Goal: Task Accomplishment & Management: Complete application form

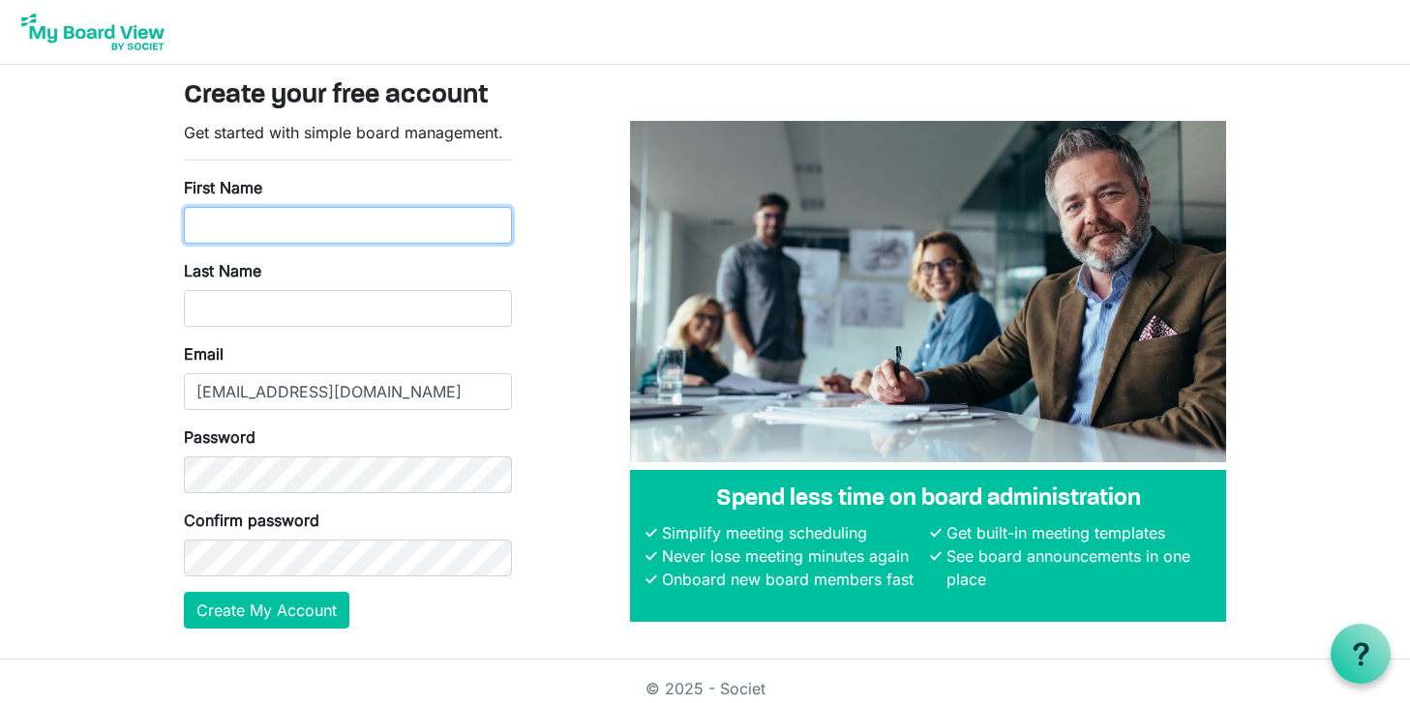
click at [274, 239] on input "First Name" at bounding box center [348, 225] width 328 height 37
type input "Scott"
type input "Herriott"
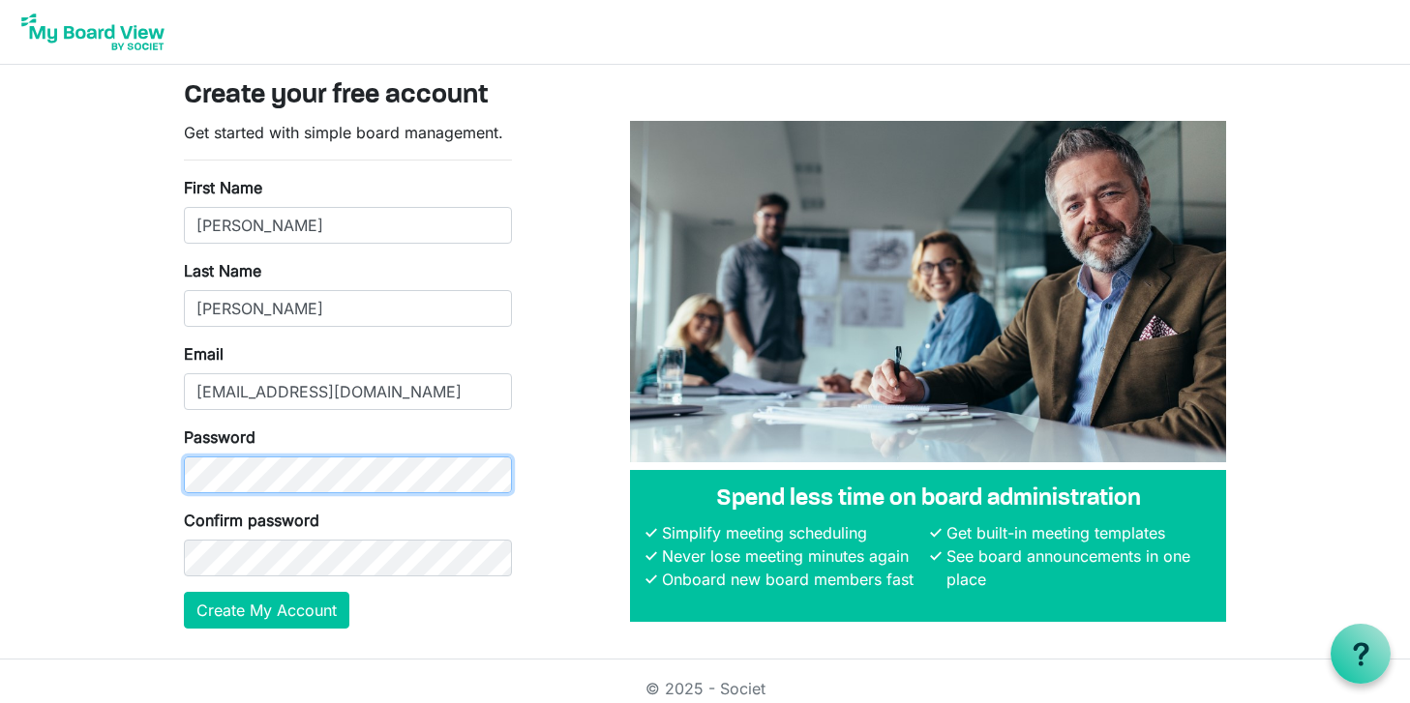
scroll to position [15, 0]
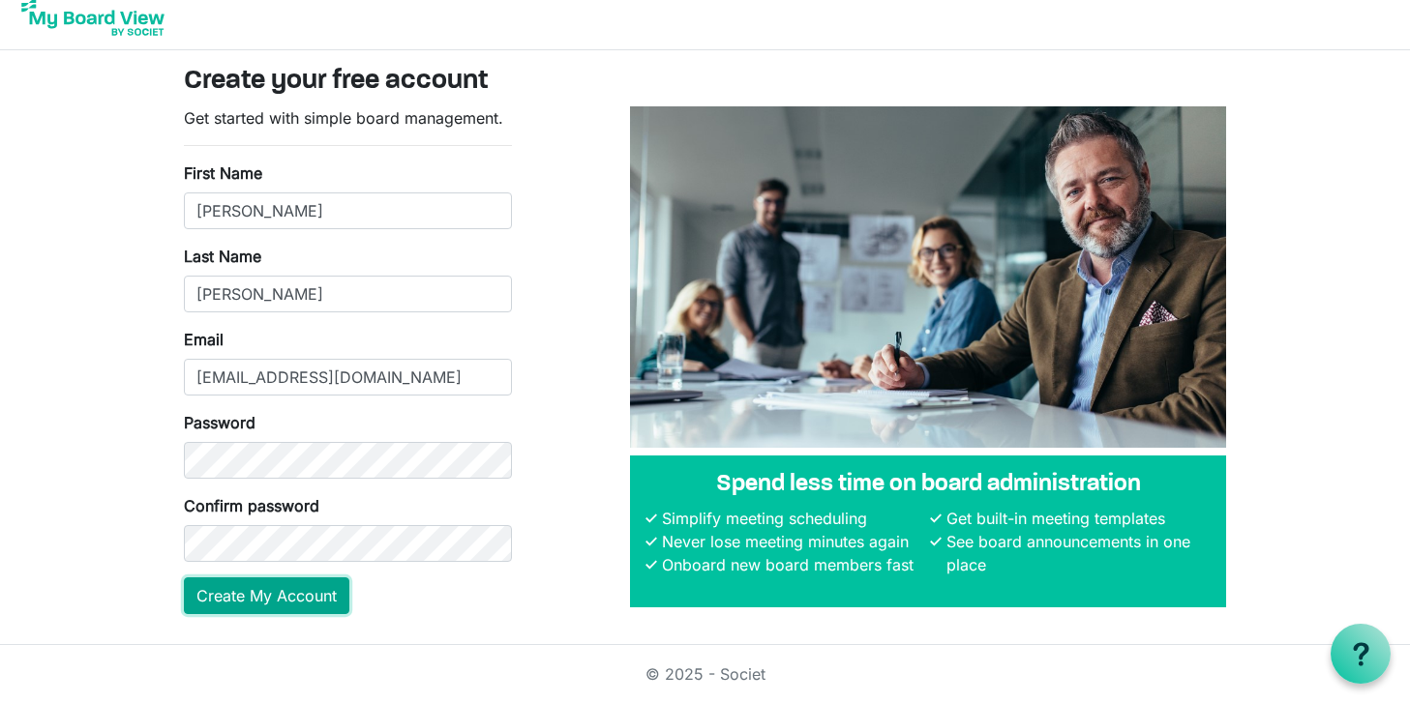
click at [291, 590] on button "Create My Account" at bounding box center [266, 596] width 165 height 37
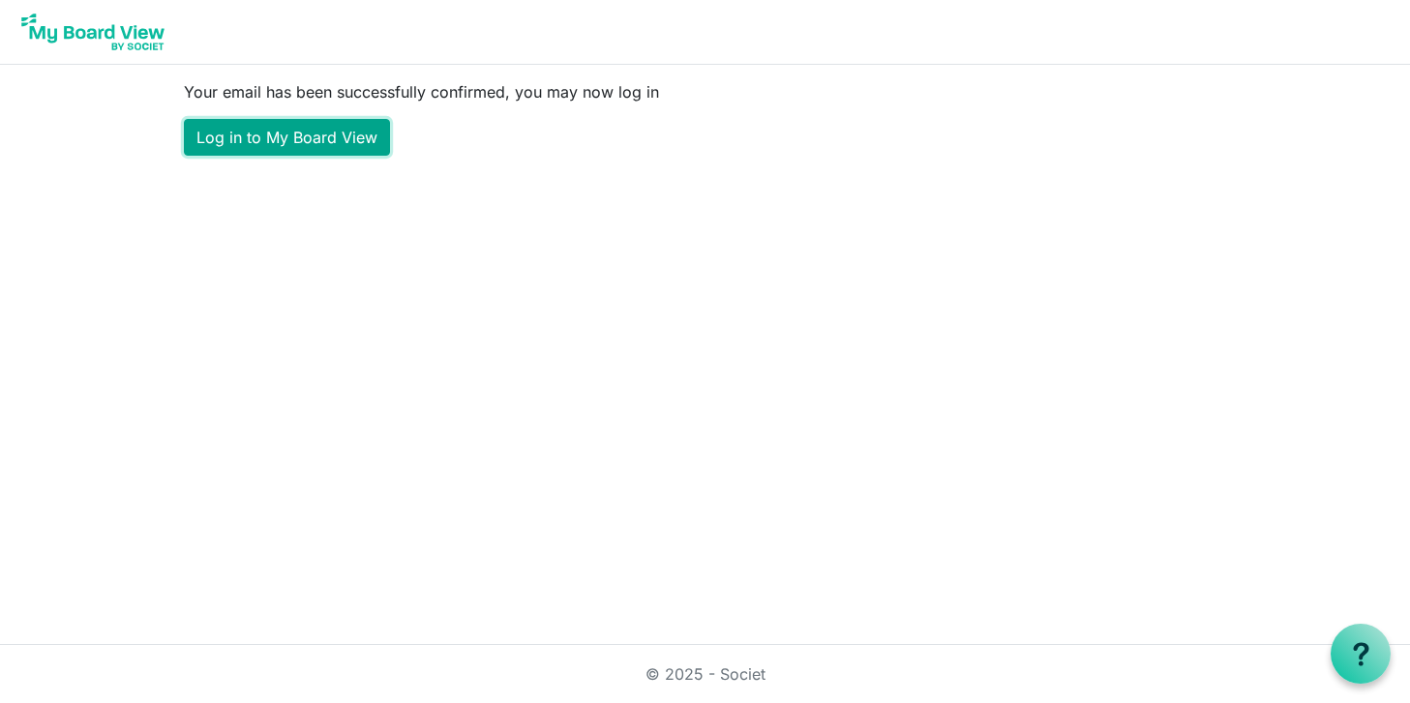
click at [307, 140] on link "Log in to My Board View" at bounding box center [287, 137] width 206 height 37
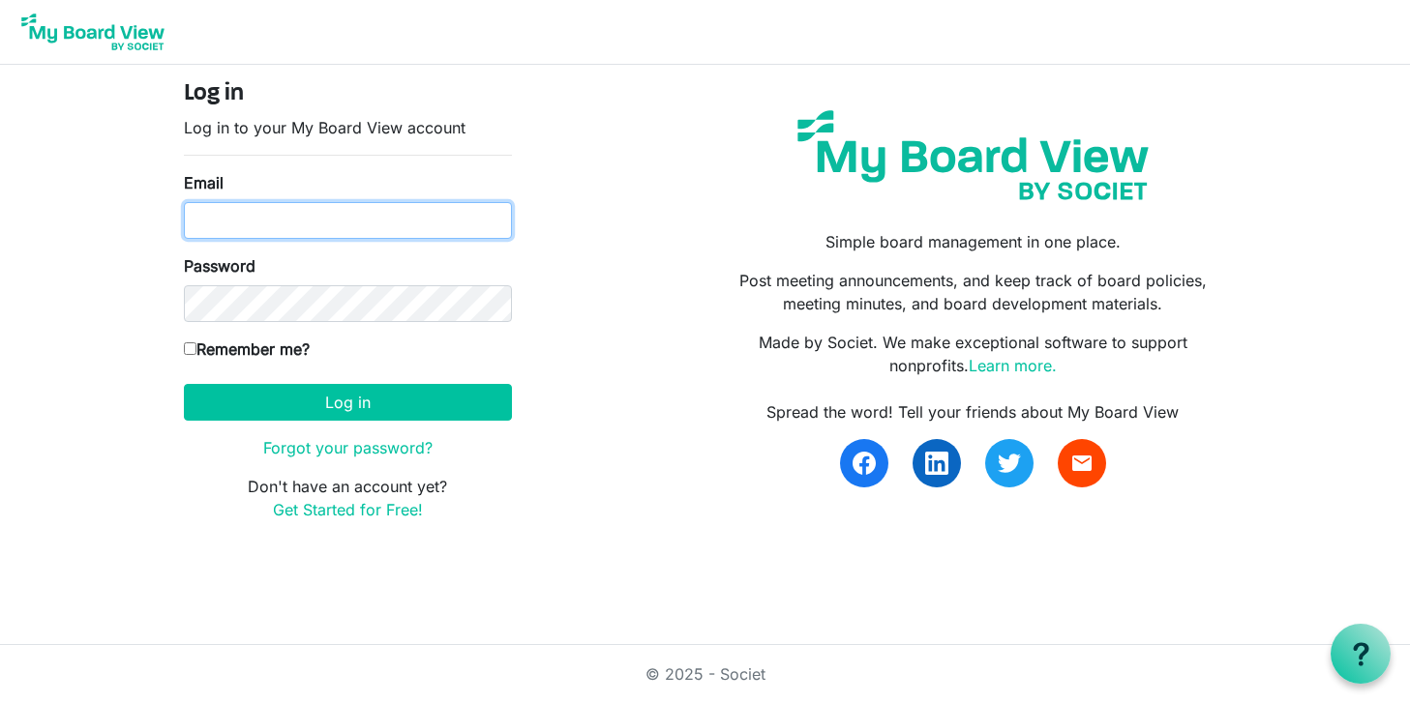
type input "sherriott@miu.edu"
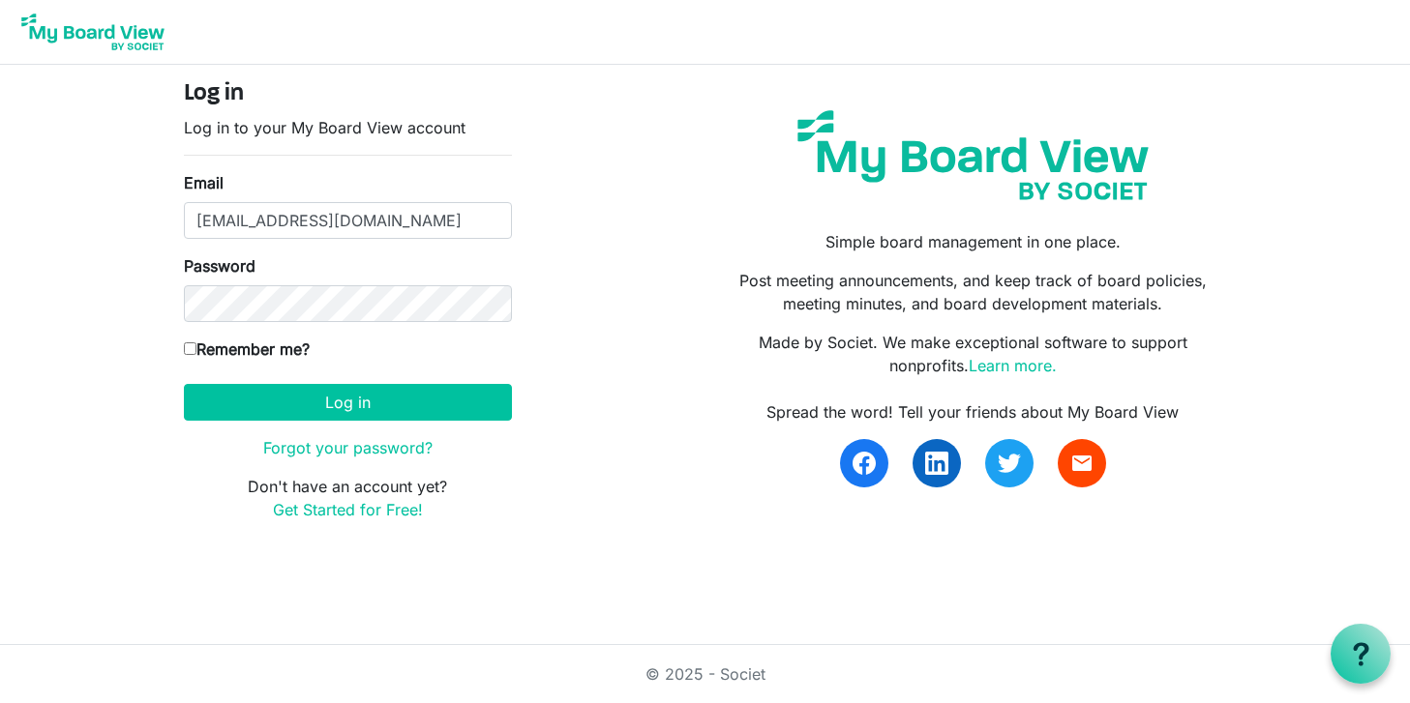
click at [191, 346] on input "Remember me?" at bounding box center [190, 349] width 13 height 13
checkbox input "true"
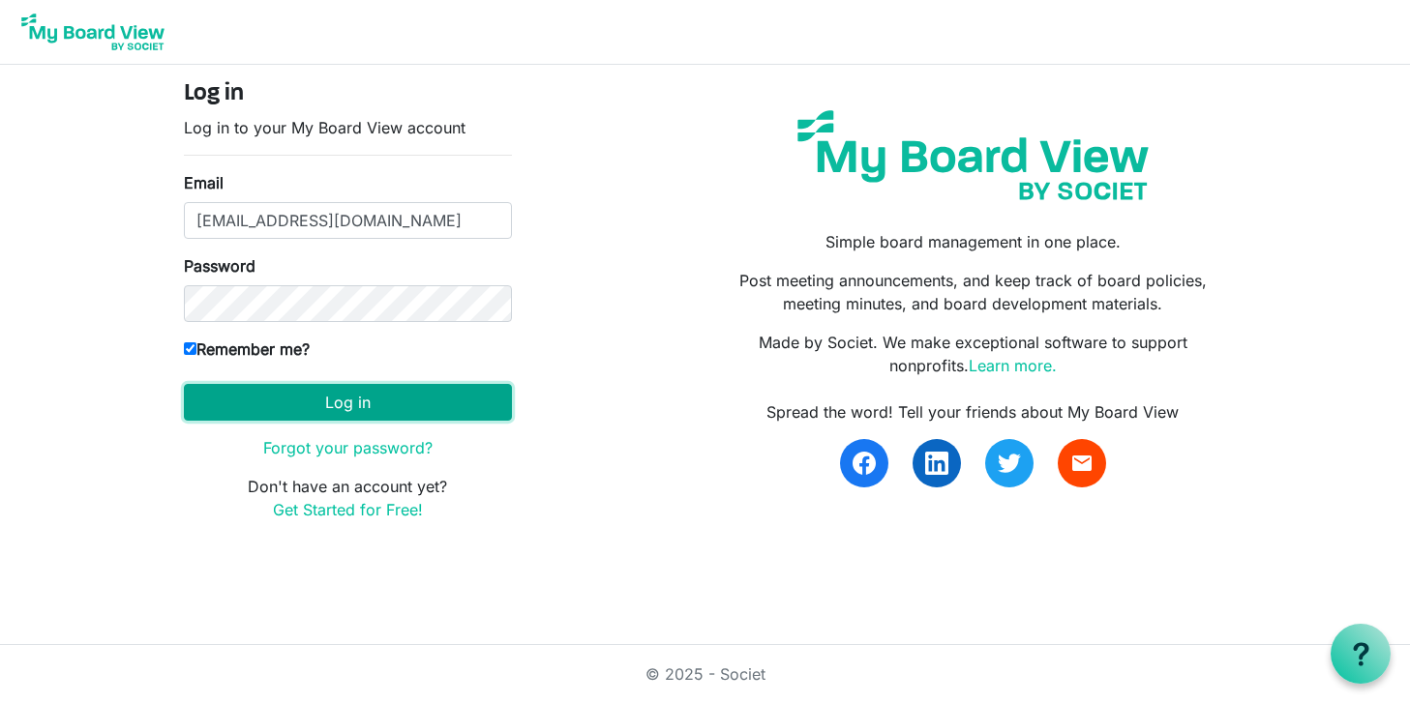
click at [322, 393] on button "Log in" at bounding box center [348, 402] width 328 height 37
